Goal: Task Accomplishment & Management: Manage account settings

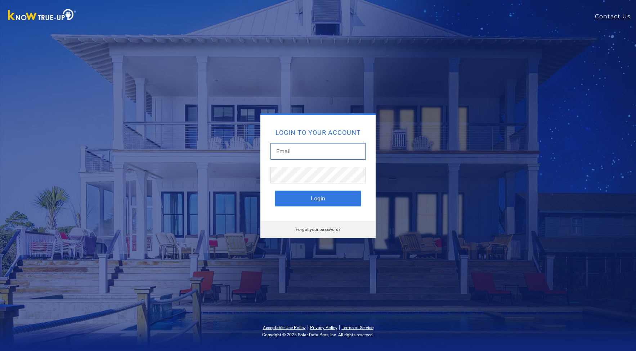
type input "[EMAIL_ADDRESS][DOMAIN_NAME]"
click at [293, 199] on button "Login" at bounding box center [318, 199] width 86 height 16
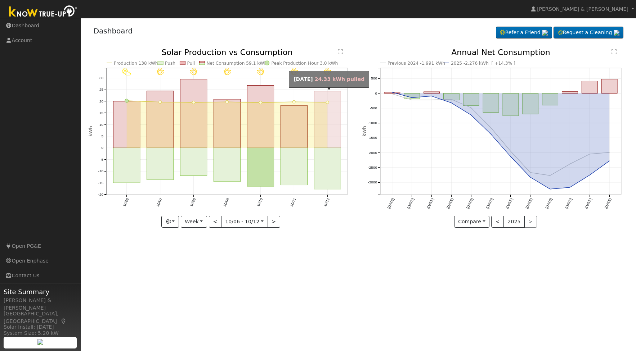
click at [323, 132] on rect "onclick=""" at bounding box center [327, 119] width 27 height 57
type input "2025-10-12"
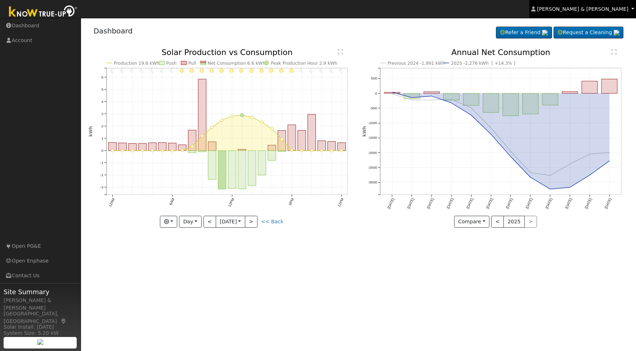
click at [598, 12] on link "Kristin & Dustin Scharnick" at bounding box center [582, 9] width 107 height 18
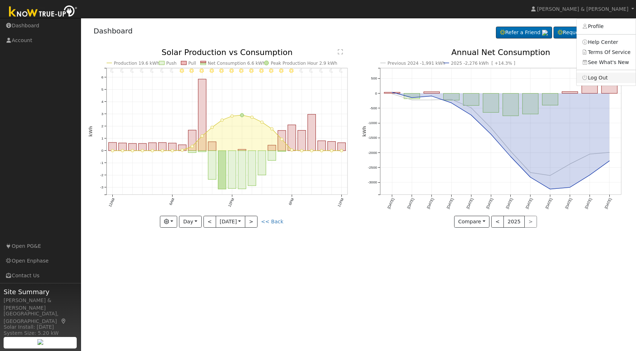
click at [602, 75] on link "Log Out" at bounding box center [605, 78] width 59 height 10
